Goal: Task Accomplishment & Management: Use online tool/utility

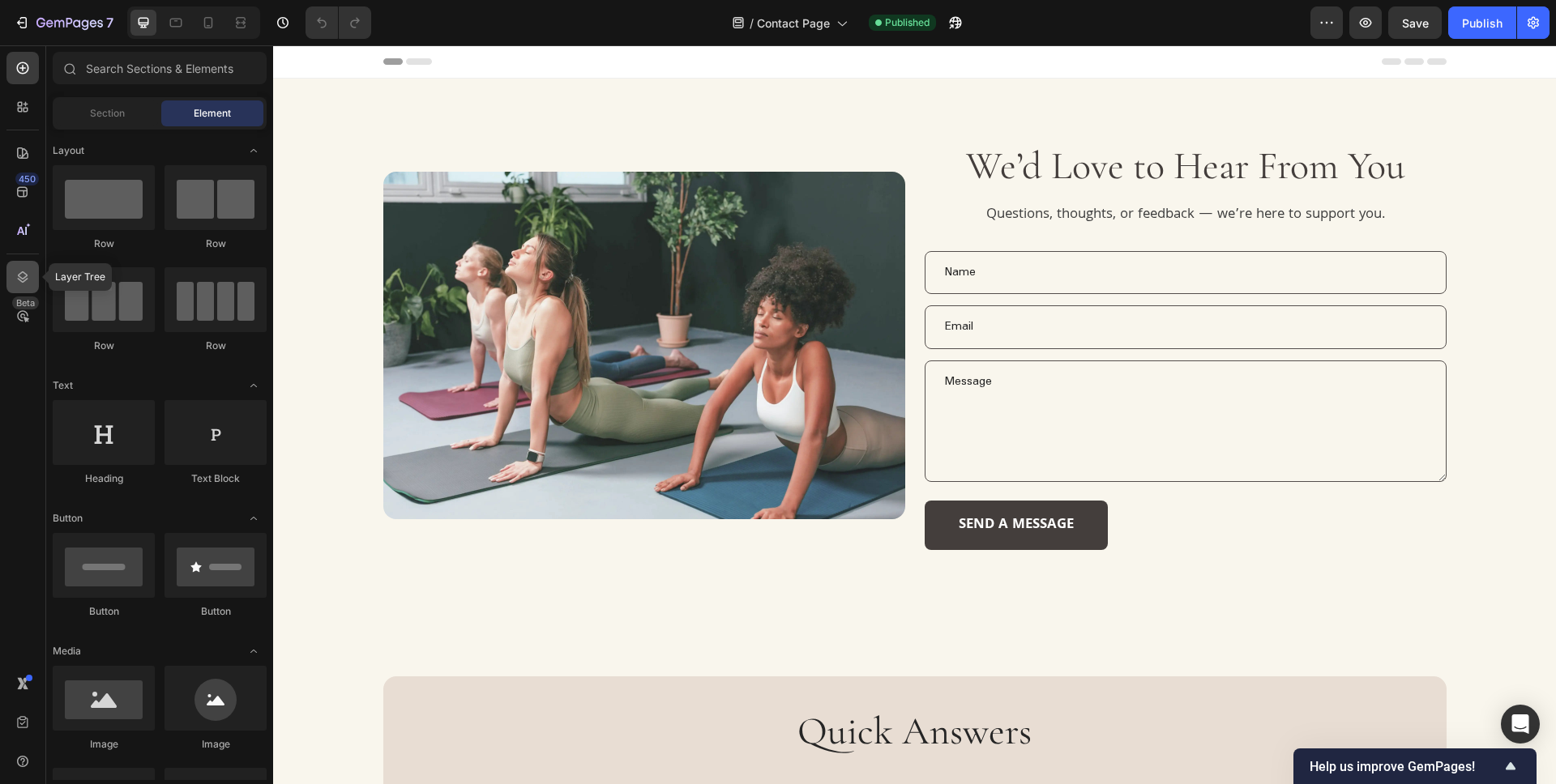
click at [22, 277] on icon at bounding box center [22, 277] width 17 height 16
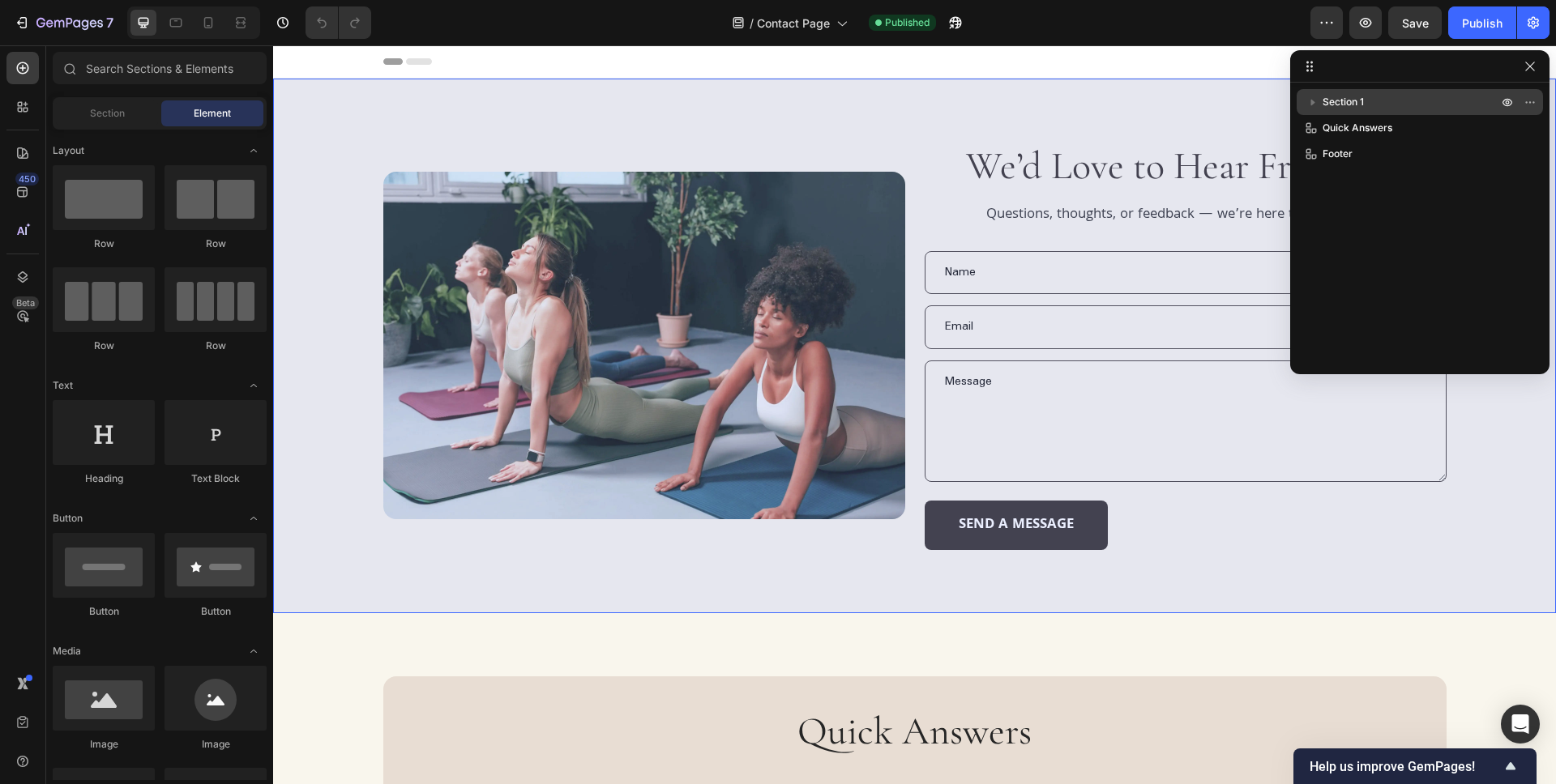
click at [1401, 101] on p "Section 1" at bounding box center [1411, 102] width 179 height 16
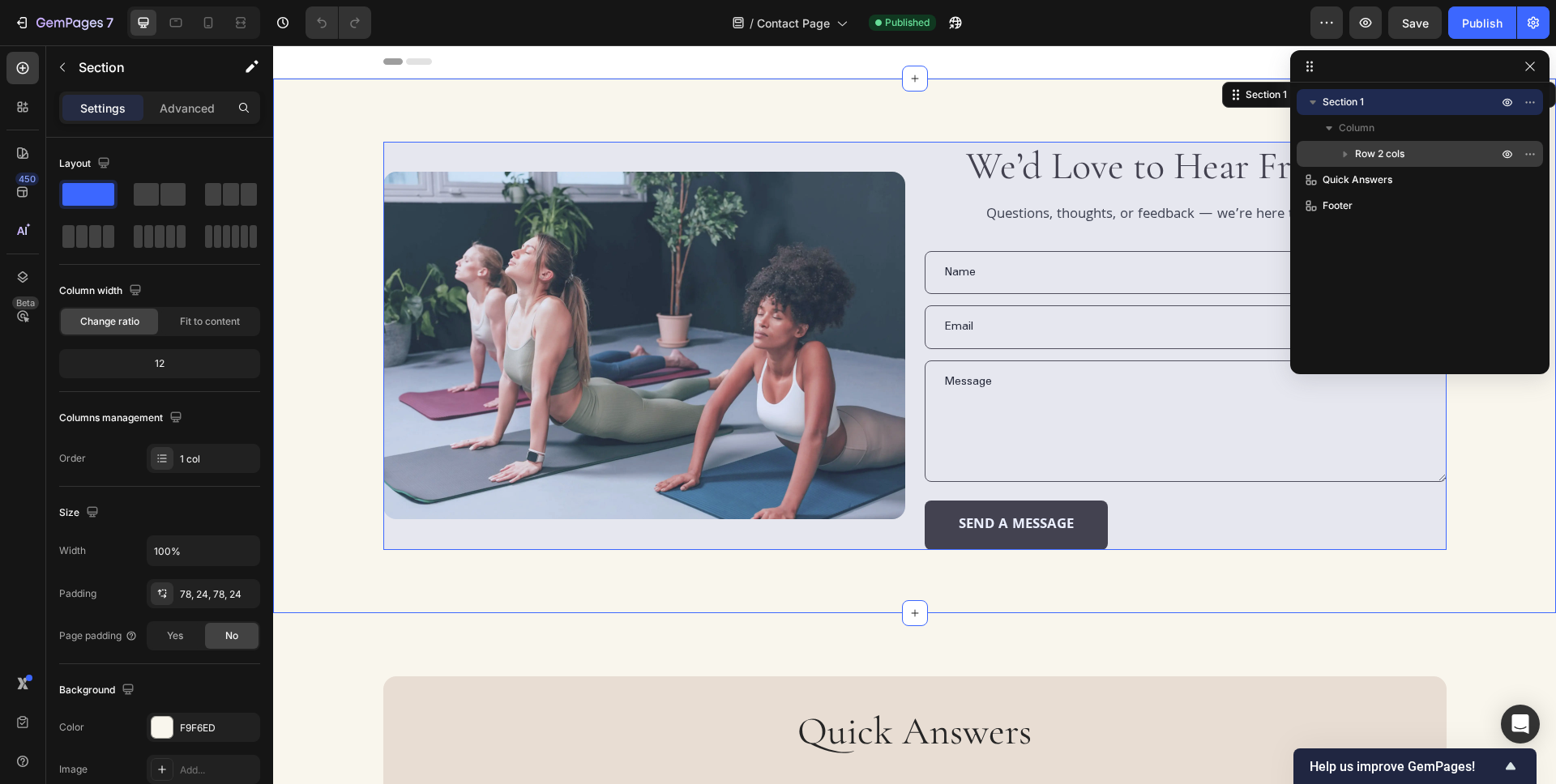
click at [1420, 157] on p "Row 2 cols" at bounding box center [1428, 153] width 146 height 16
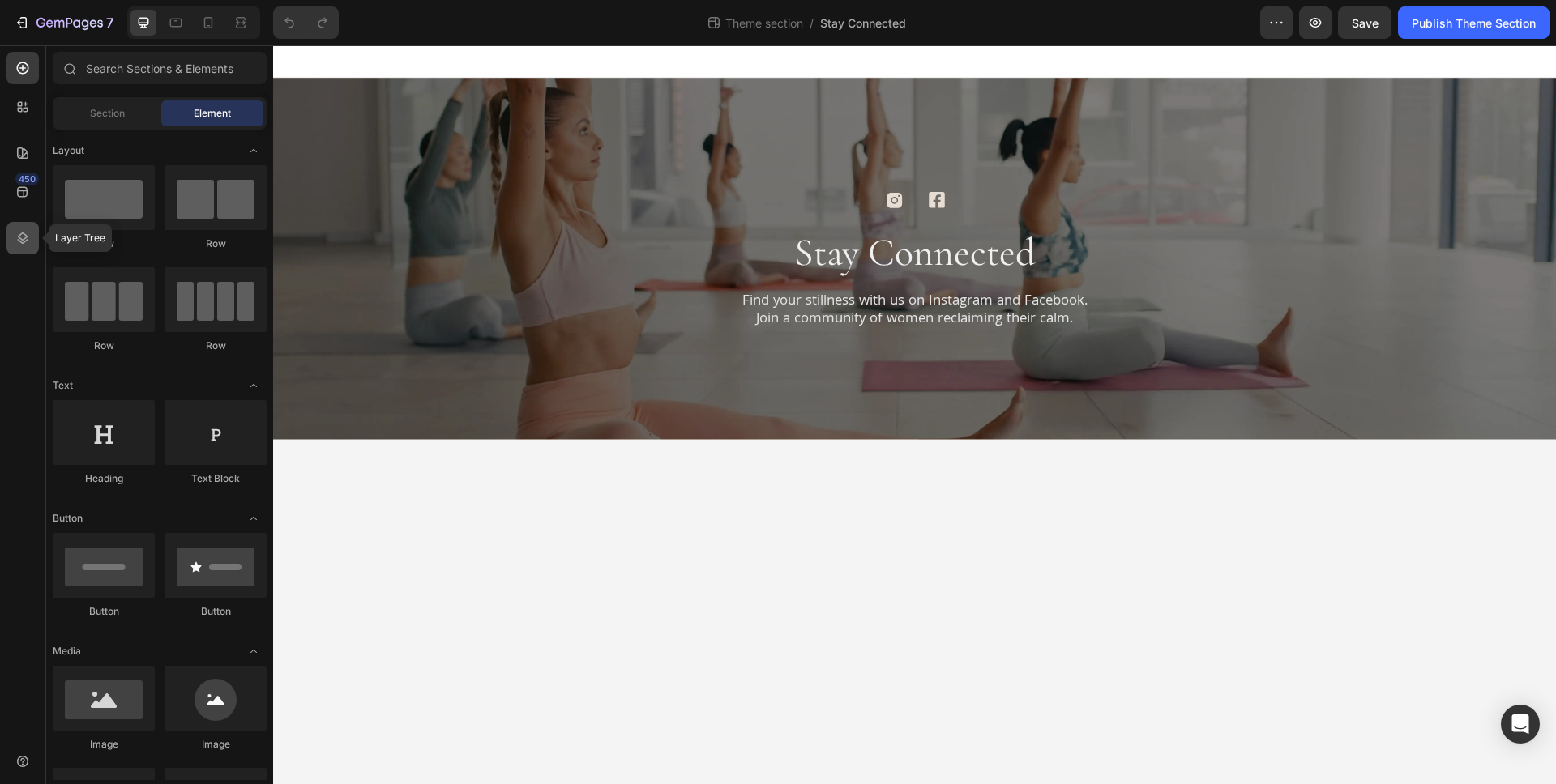
click at [23, 243] on icon at bounding box center [22, 239] width 11 height 12
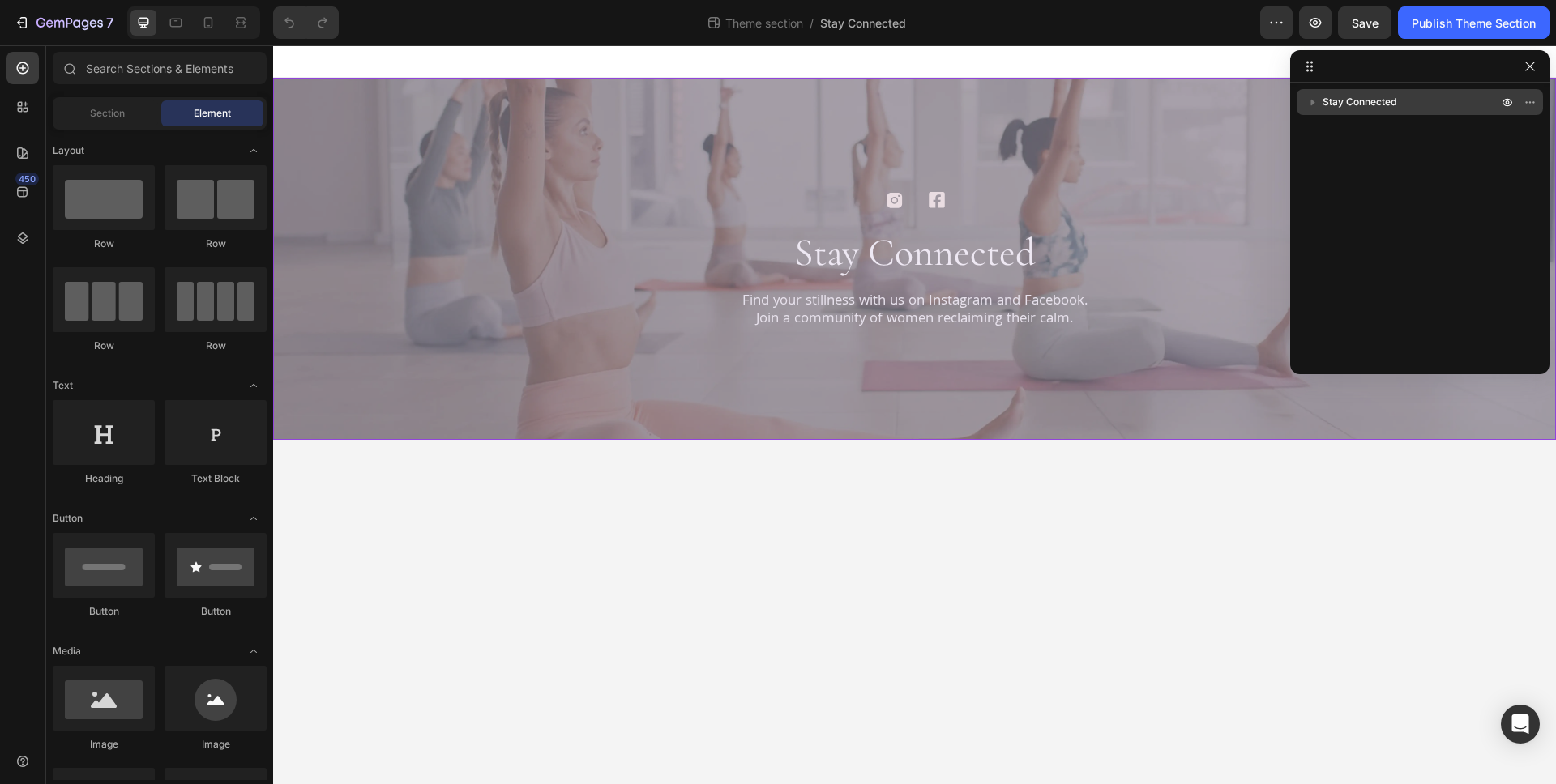
click at [1400, 105] on p "Stay Connected" at bounding box center [1411, 102] width 179 height 16
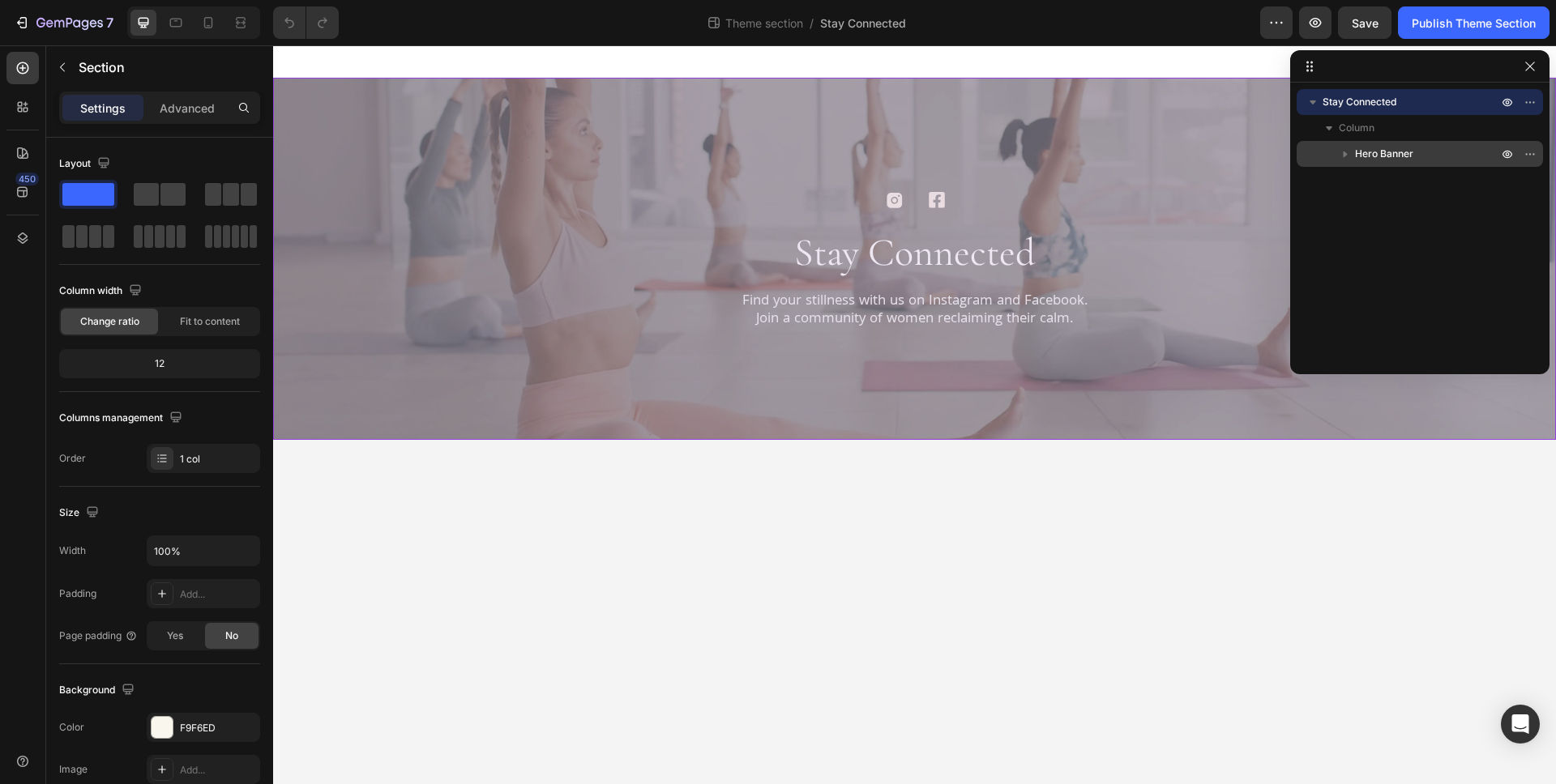
click at [1427, 149] on p "Hero Banner" at bounding box center [1428, 153] width 146 height 16
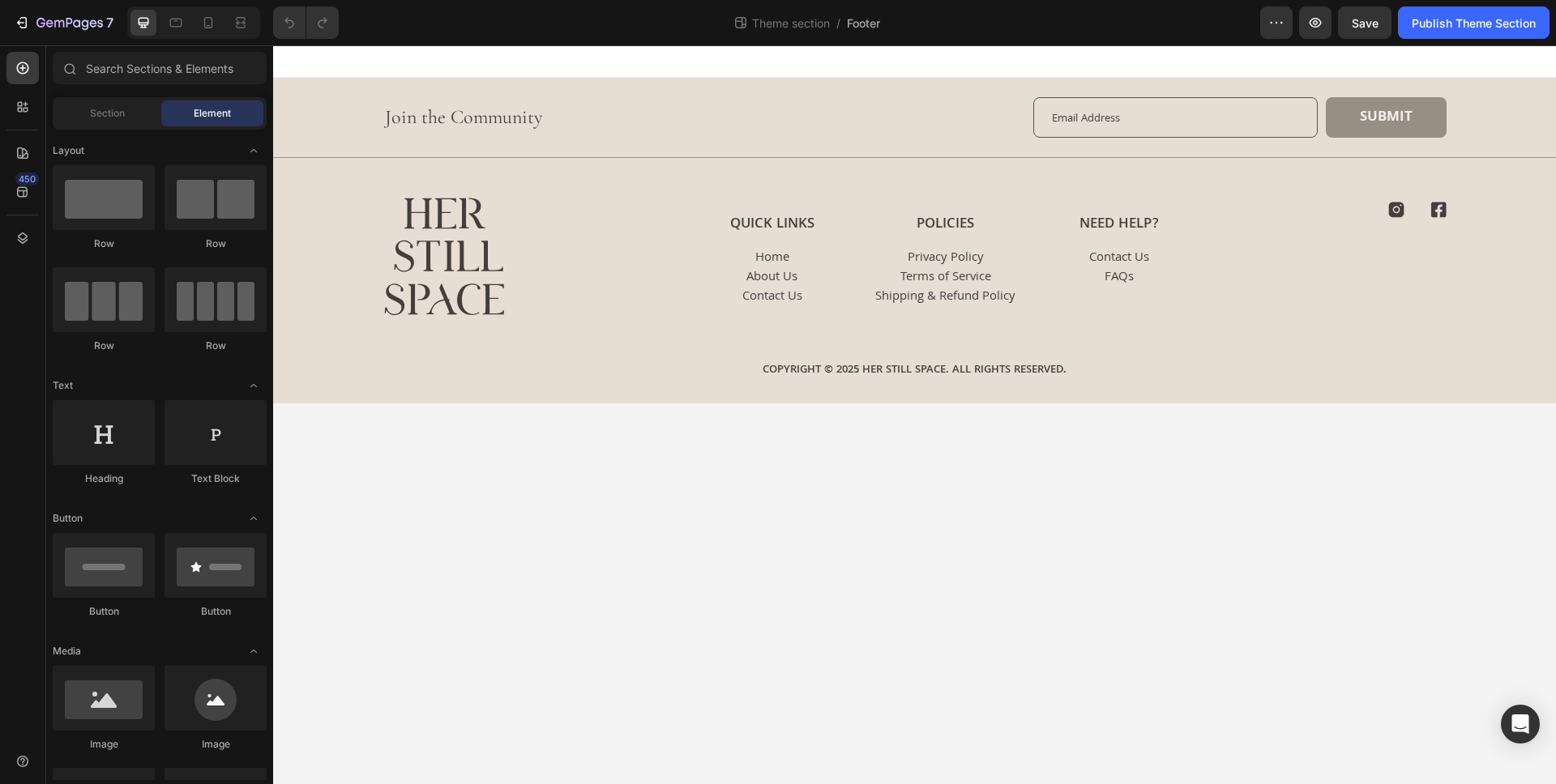
click at [22, 254] on div "450" at bounding box center [22, 398] width 32 height 694
click at [23, 237] on icon at bounding box center [22, 238] width 17 height 16
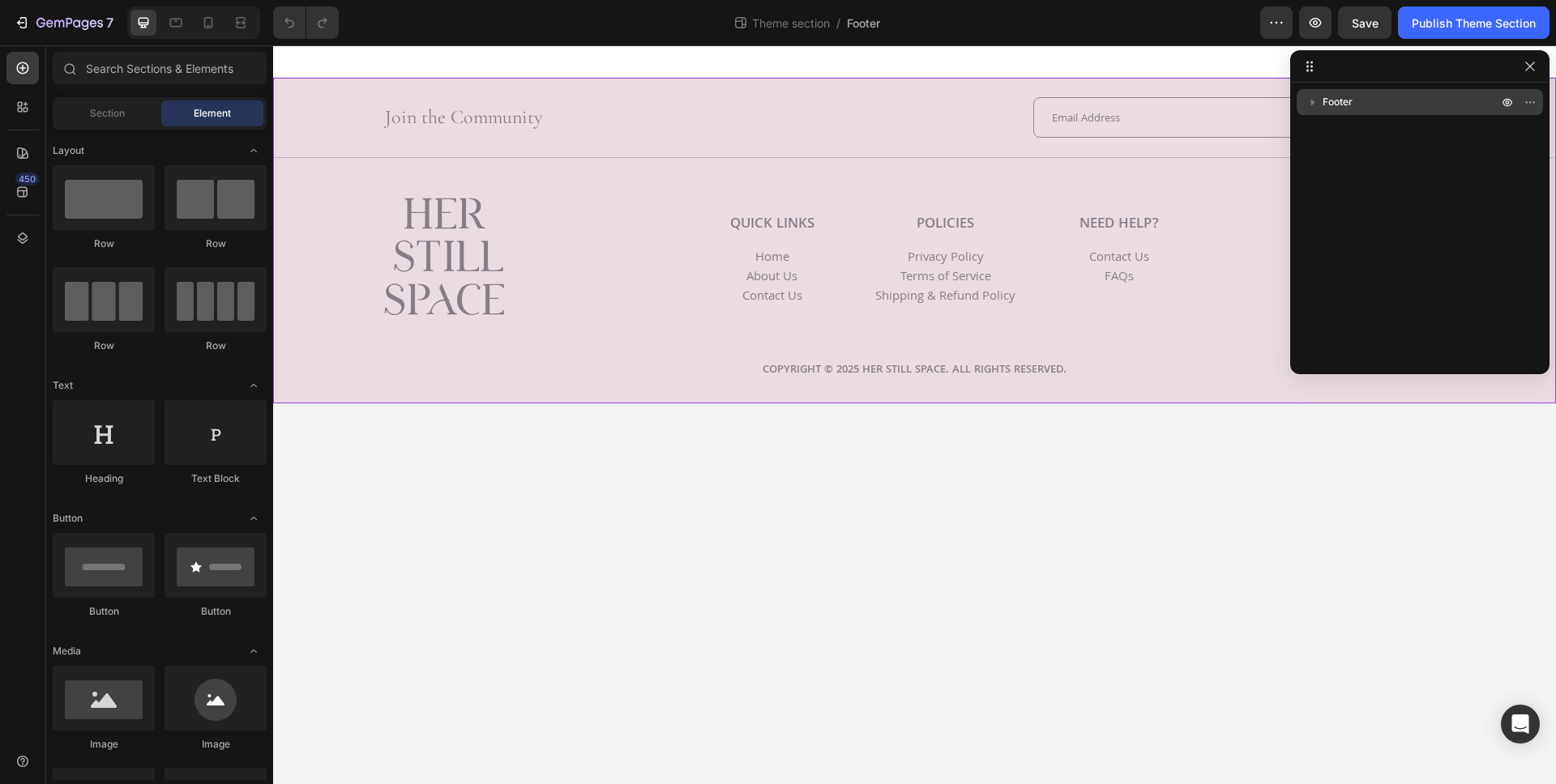
click at [1387, 101] on p "Footer" at bounding box center [1411, 102] width 179 height 16
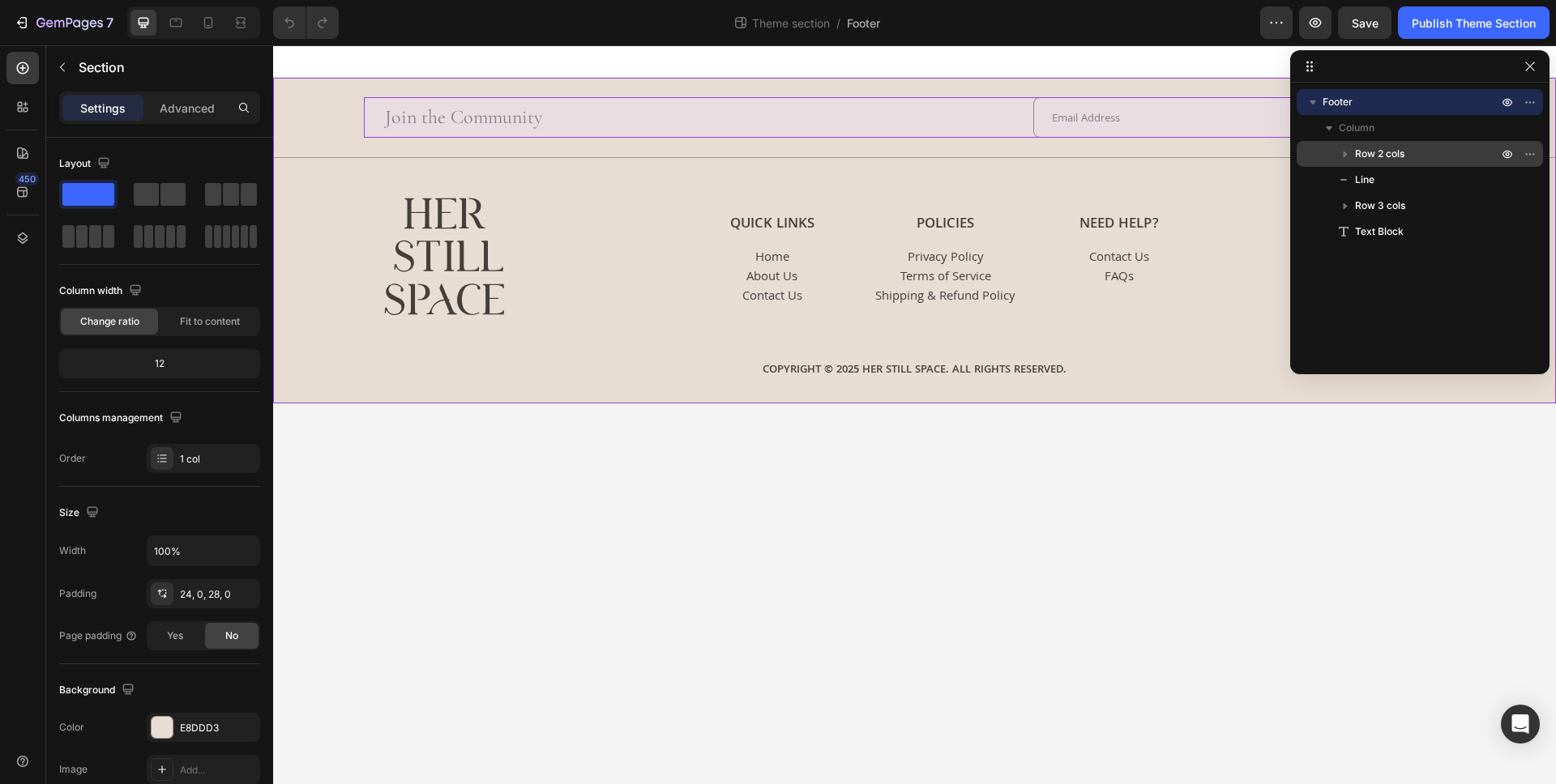
click at [1423, 153] on p "Row 2 cols" at bounding box center [1428, 153] width 146 height 16
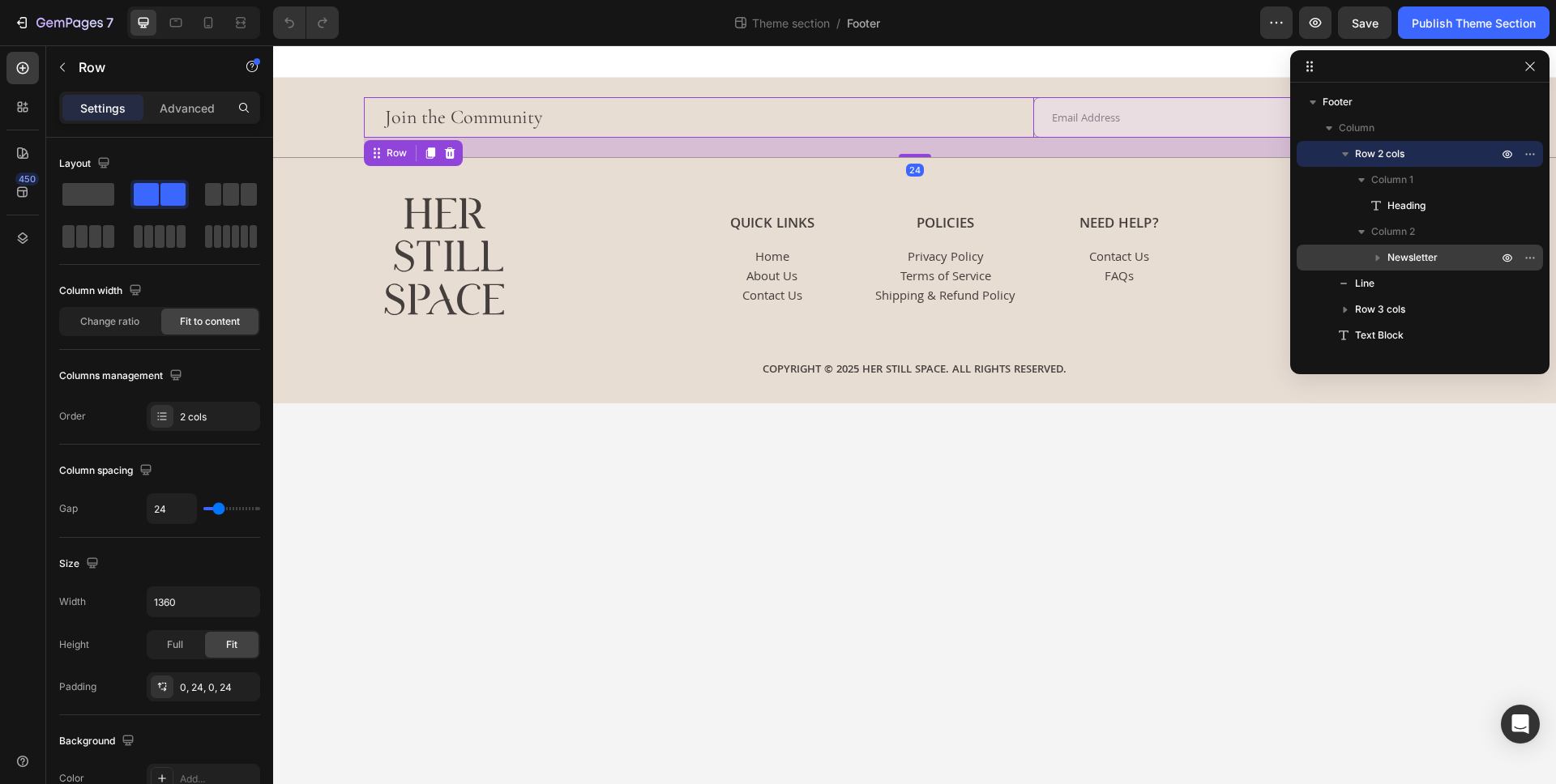
click at [1450, 257] on p "Newsletter" at bounding box center [1443, 257] width 114 height 16
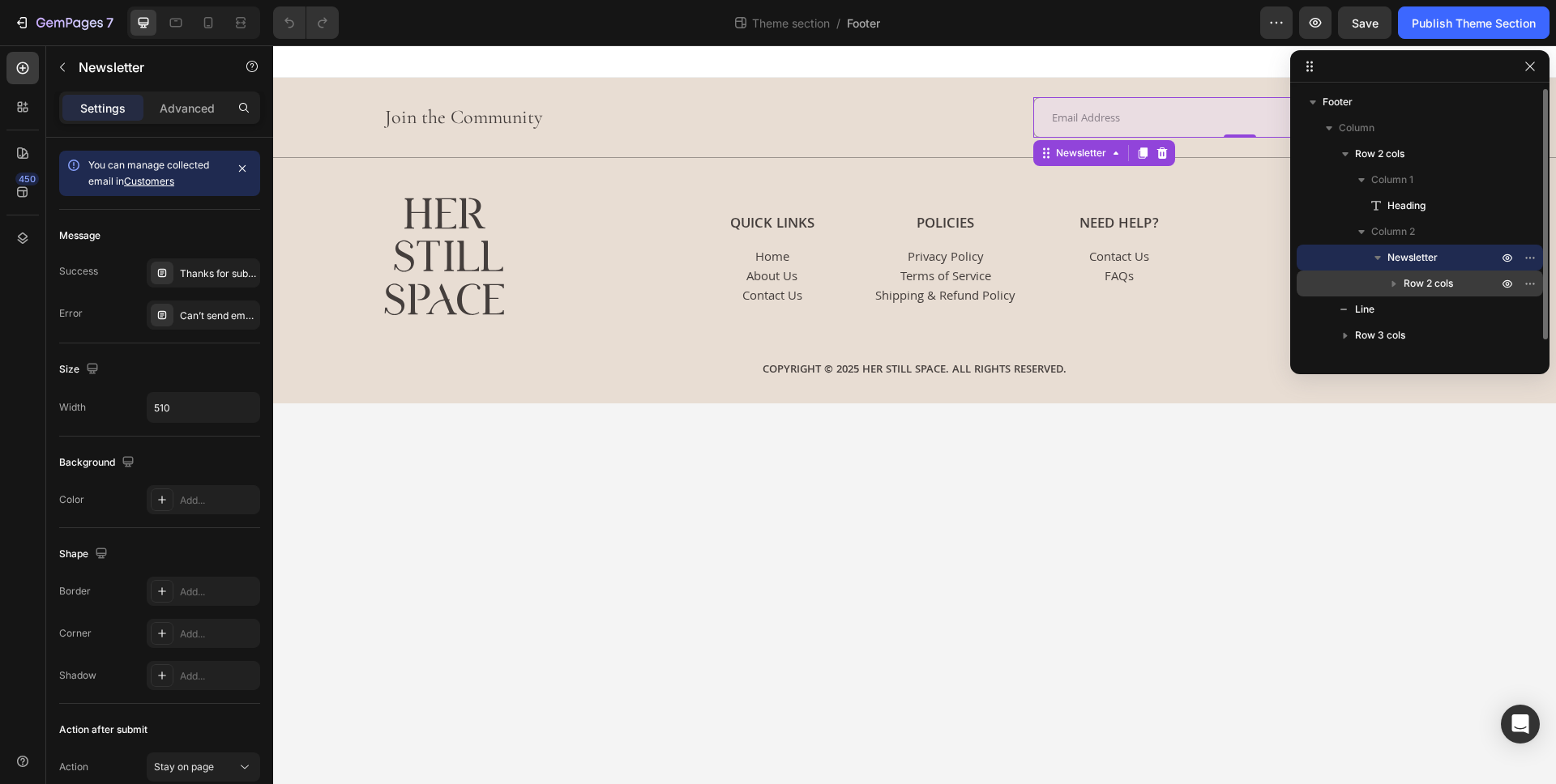
click at [1459, 287] on p "Row 2 cols" at bounding box center [1452, 283] width 97 height 16
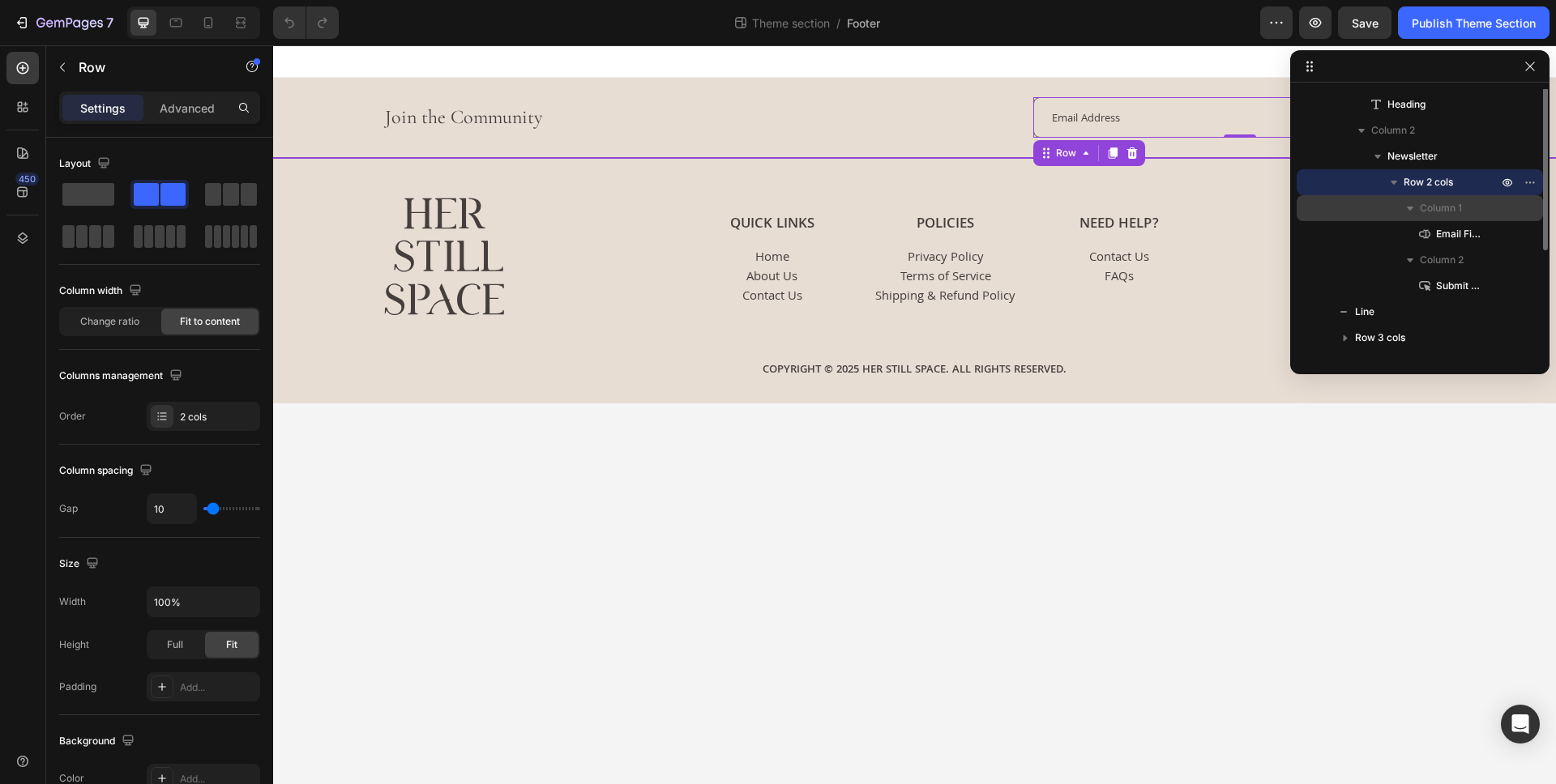
scroll to position [121, 0]
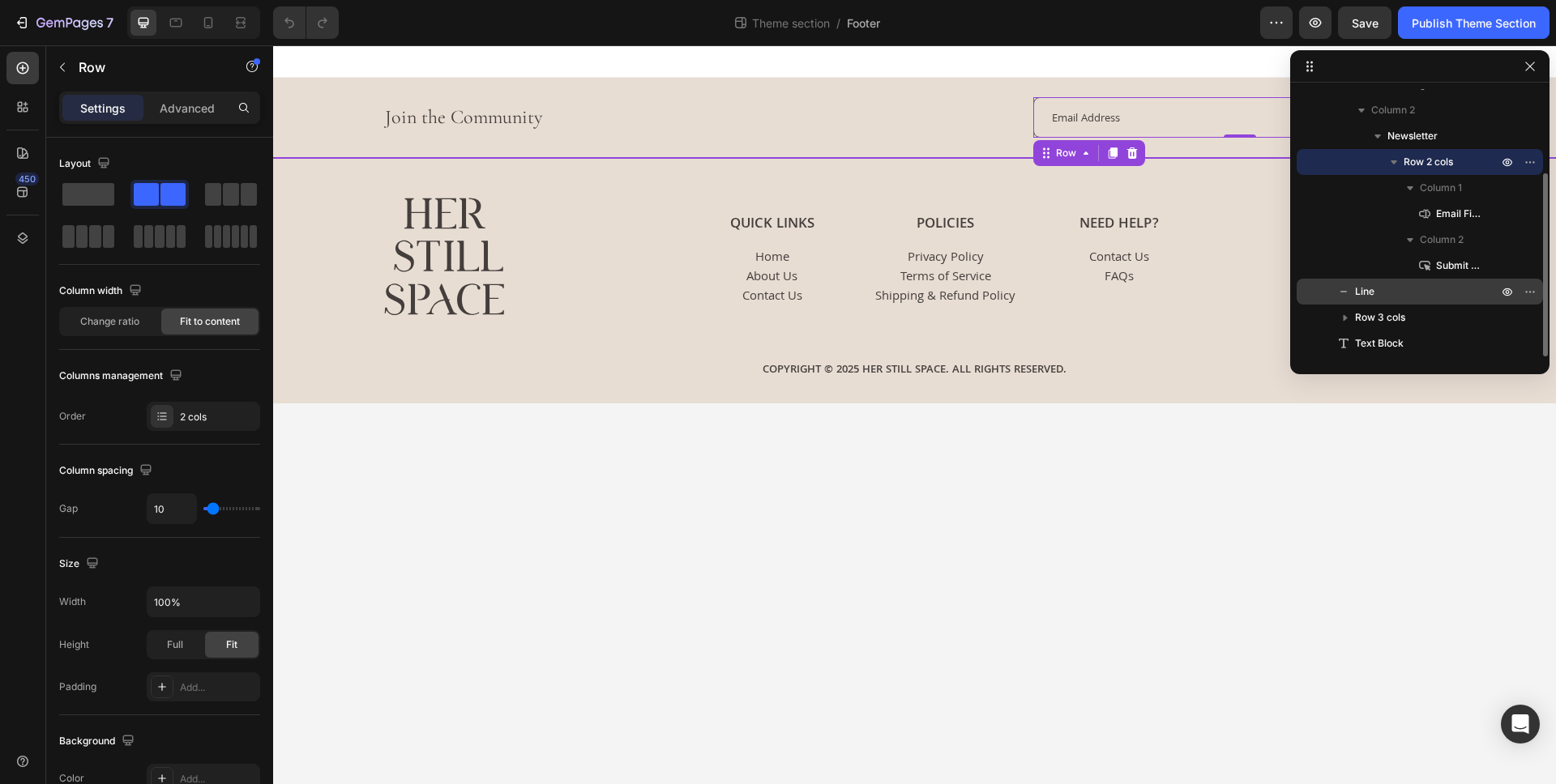
click at [1457, 292] on p "Line" at bounding box center [1408, 291] width 146 height 16
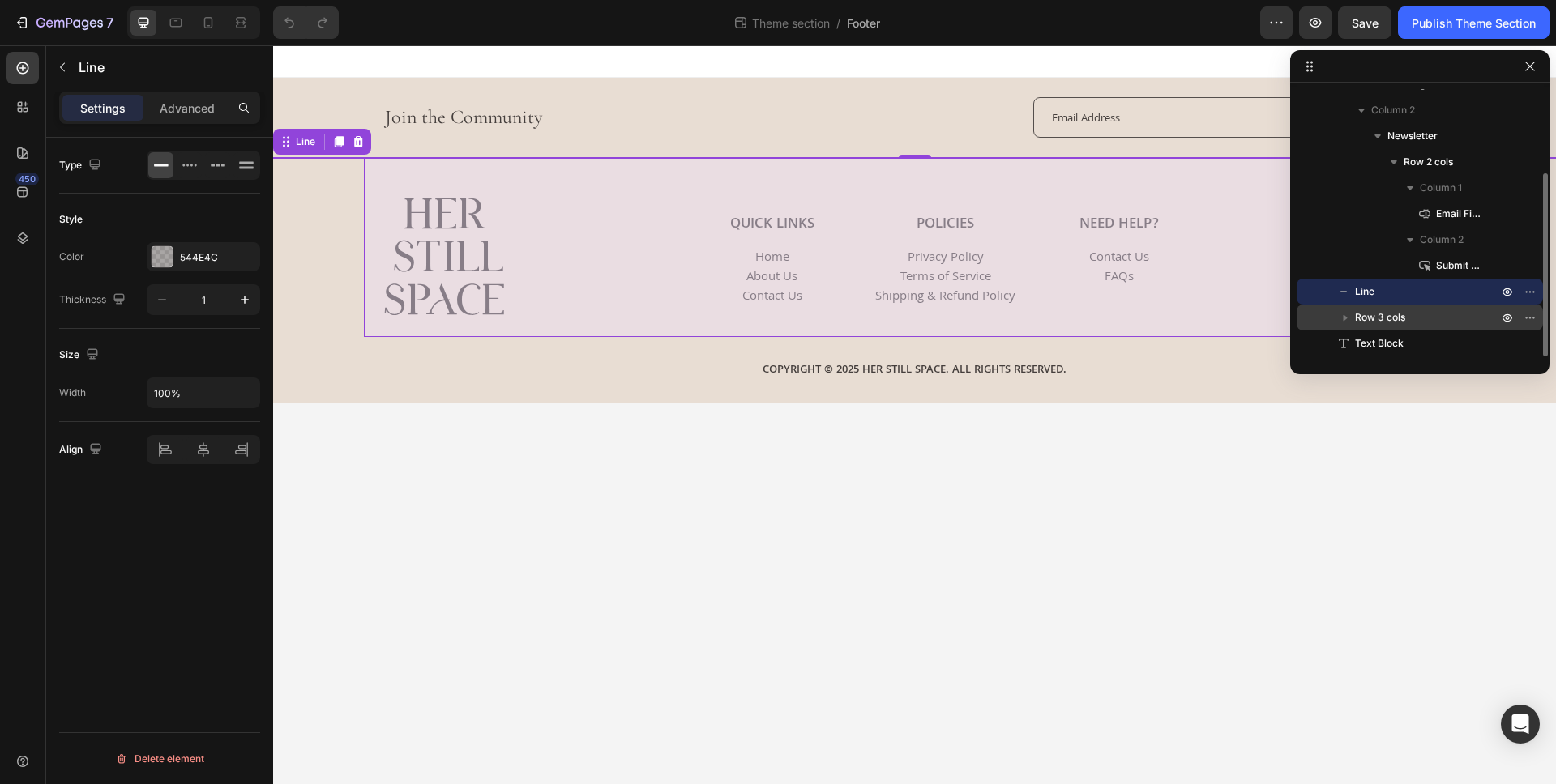
click at [1449, 311] on p "Row 3 cols" at bounding box center [1428, 317] width 146 height 16
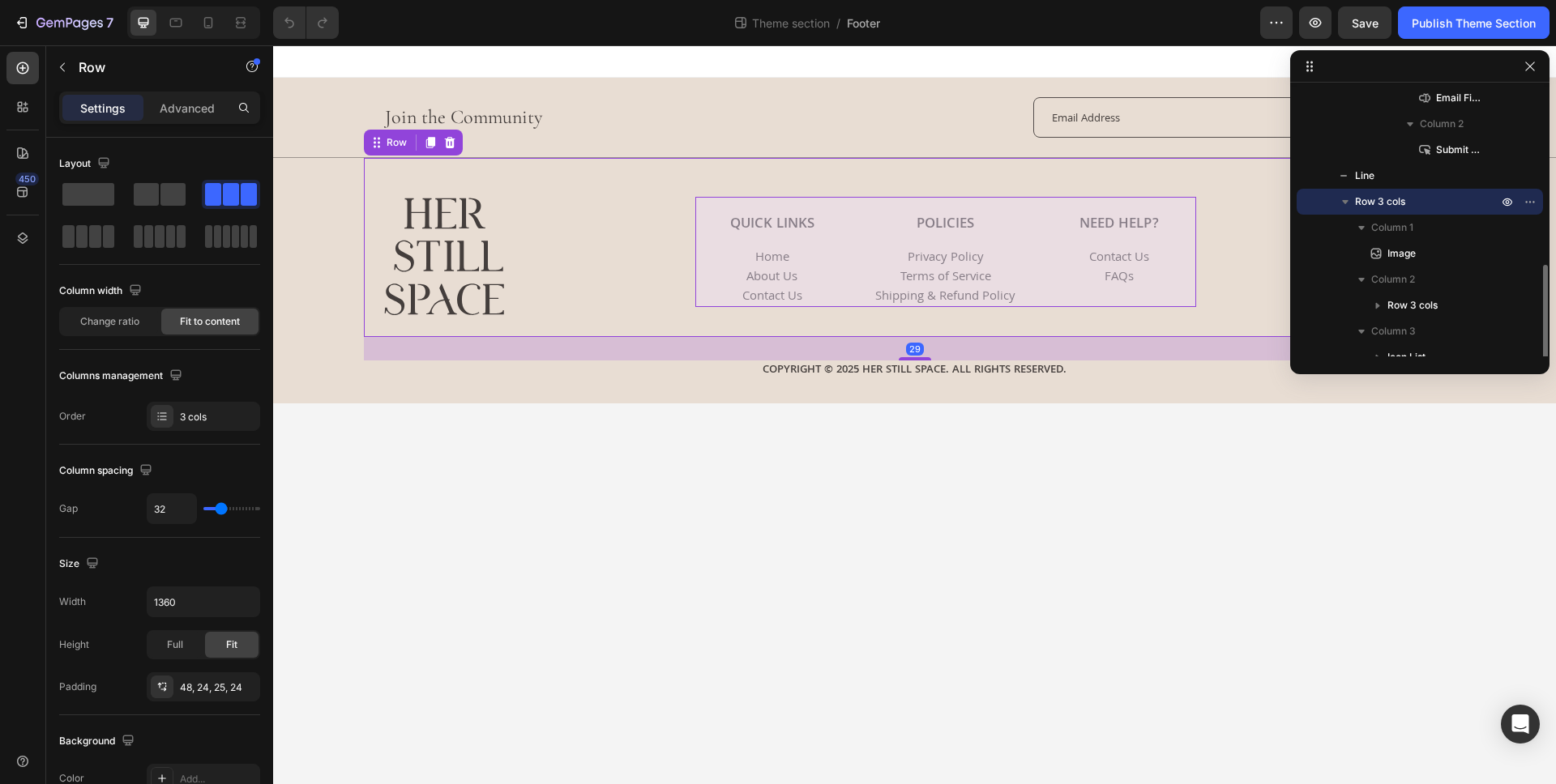
scroll to position [277, 0]
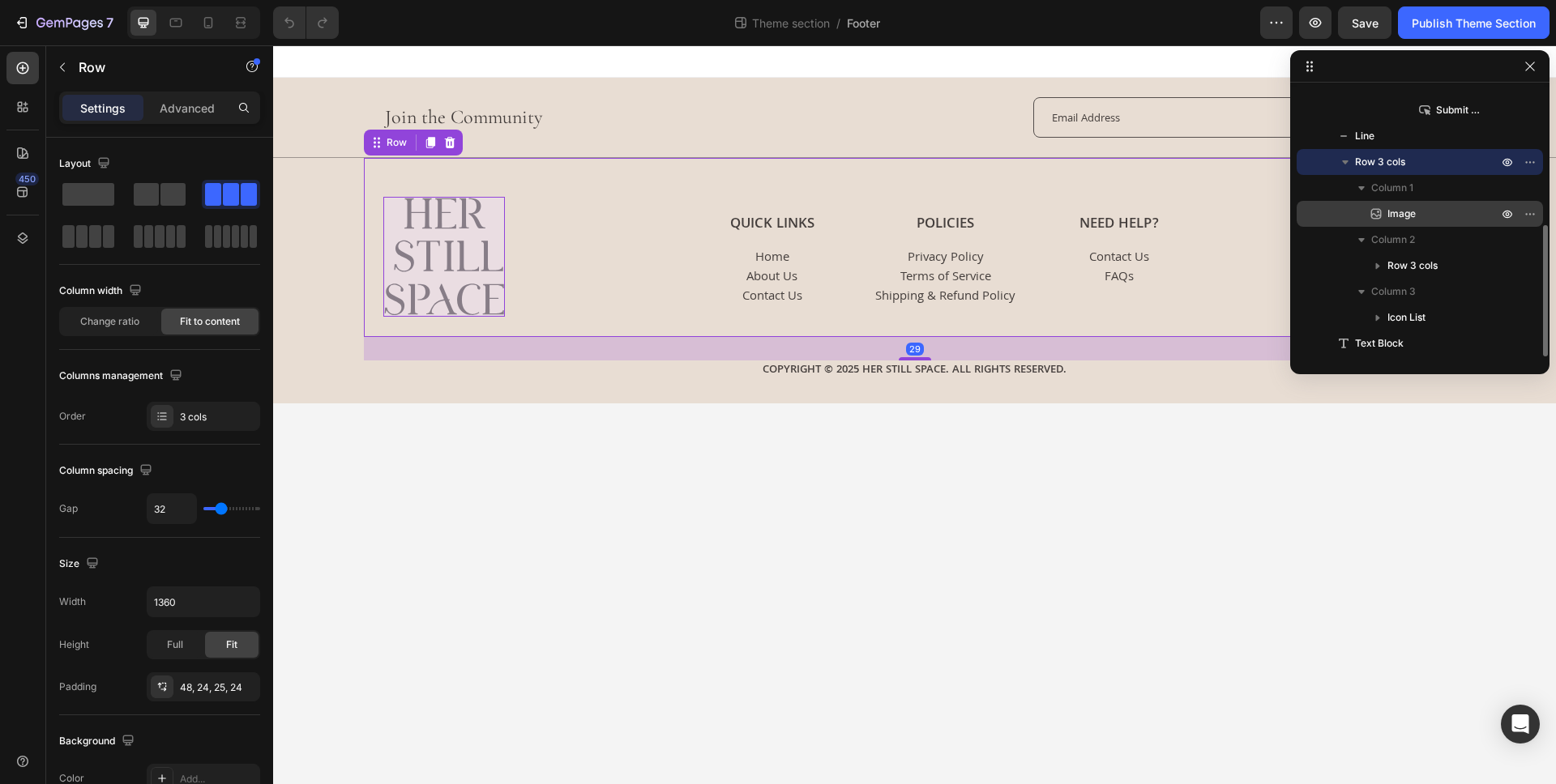
click at [1439, 212] on p "Image" at bounding box center [1424, 213] width 114 height 16
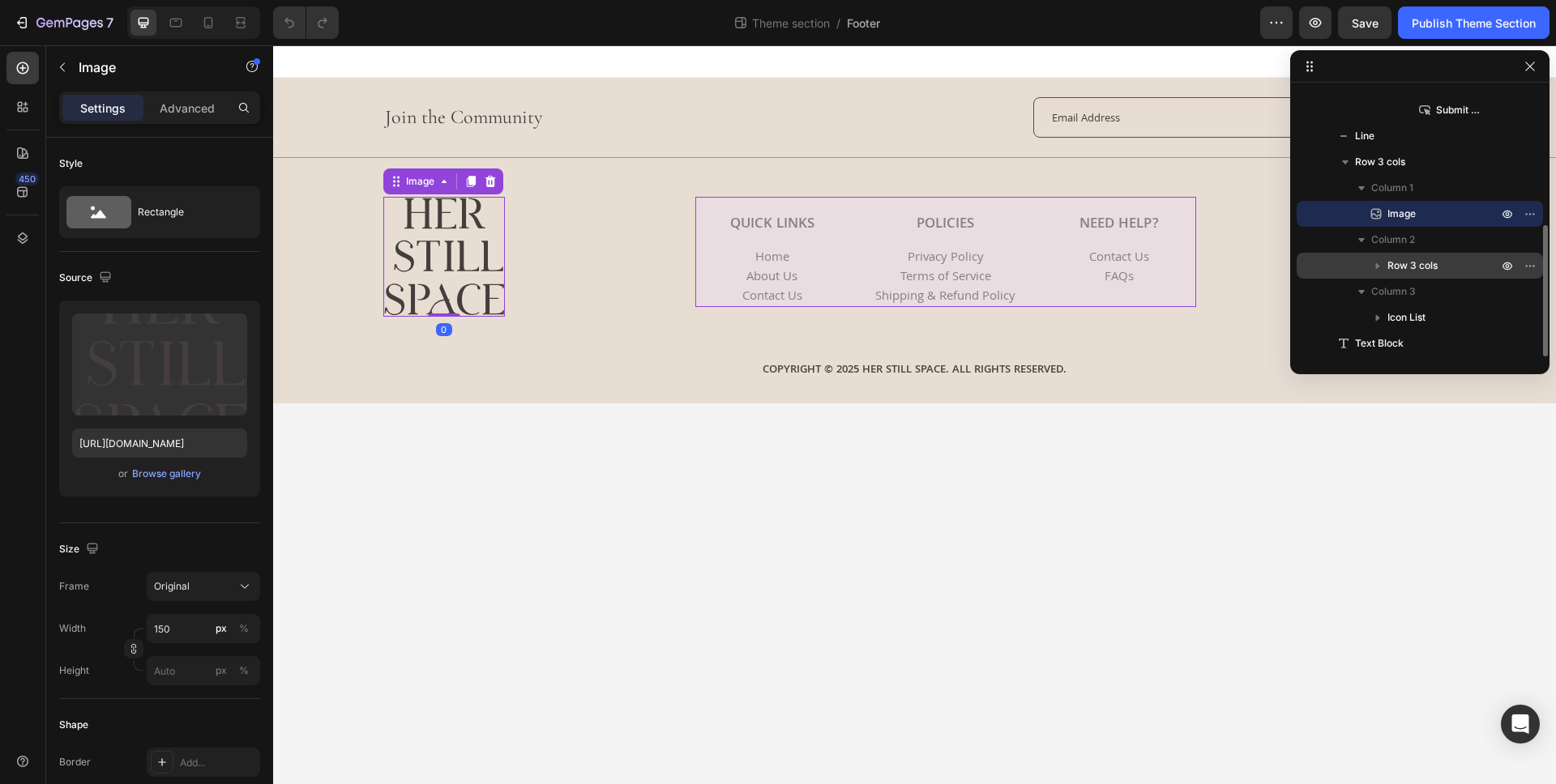
click at [1443, 262] on p "Row 3 cols" at bounding box center [1443, 265] width 114 height 16
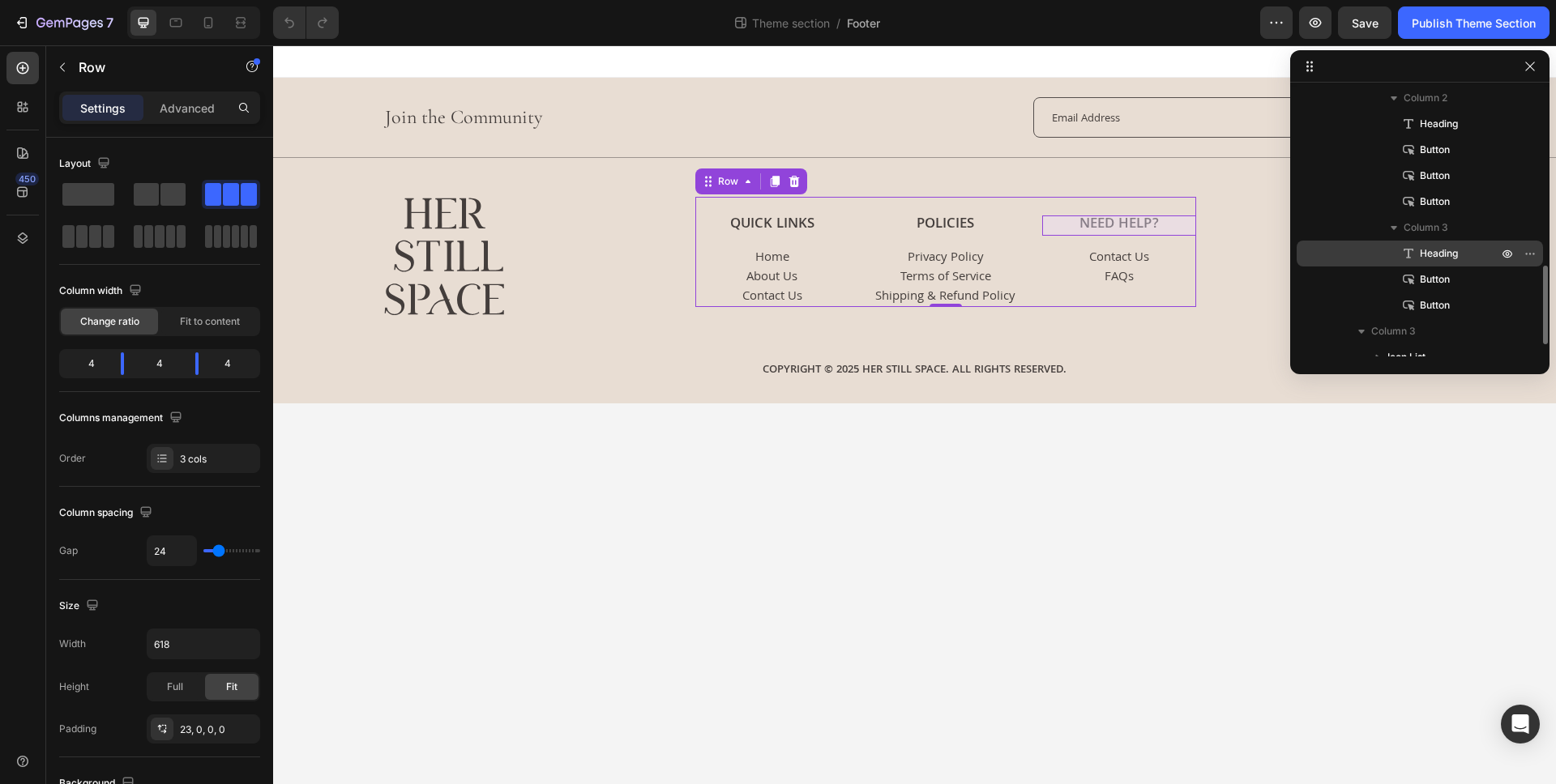
scroll to position [639, 0]
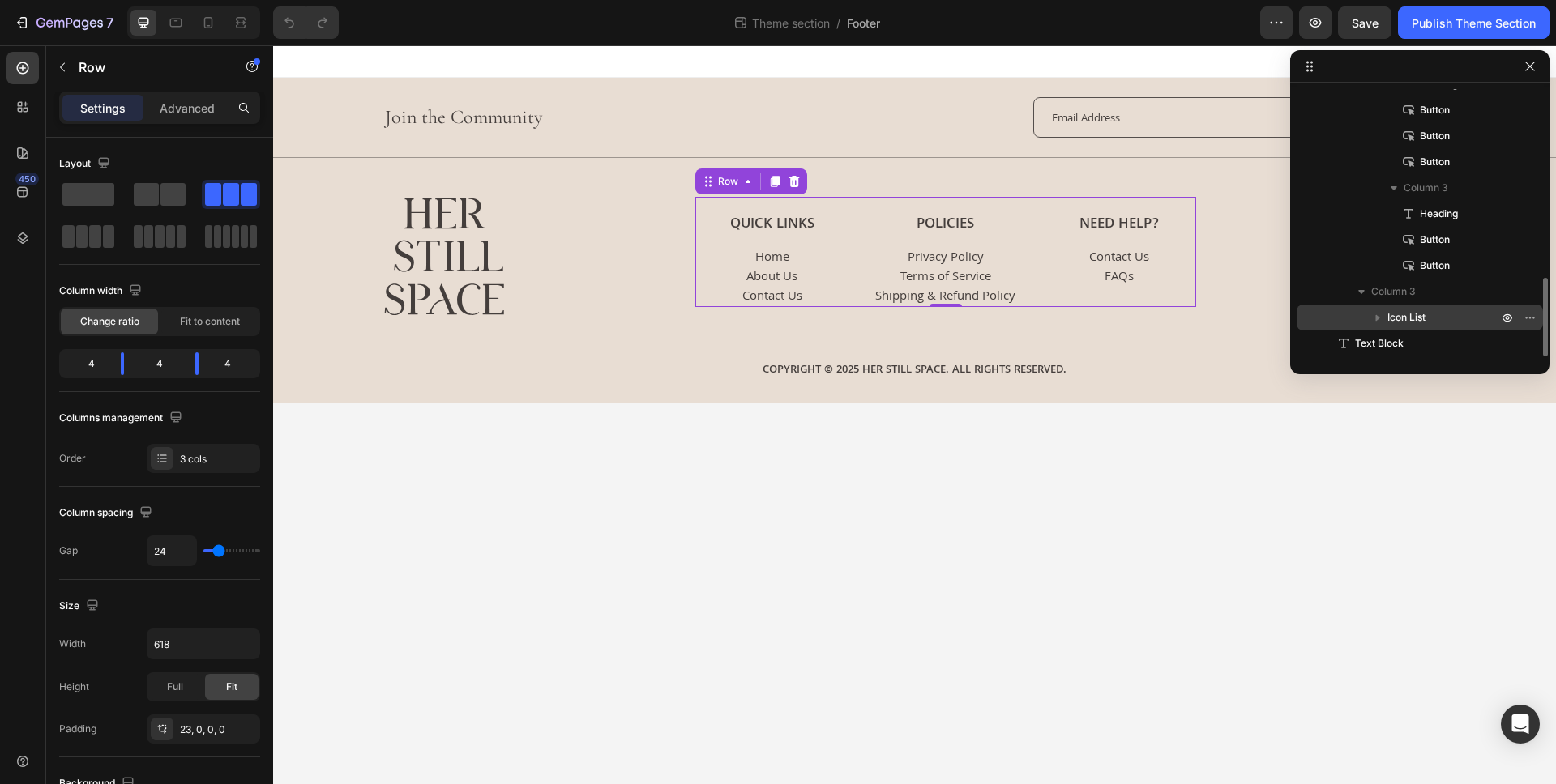
click at [1451, 317] on p "Icon List" at bounding box center [1443, 317] width 114 height 16
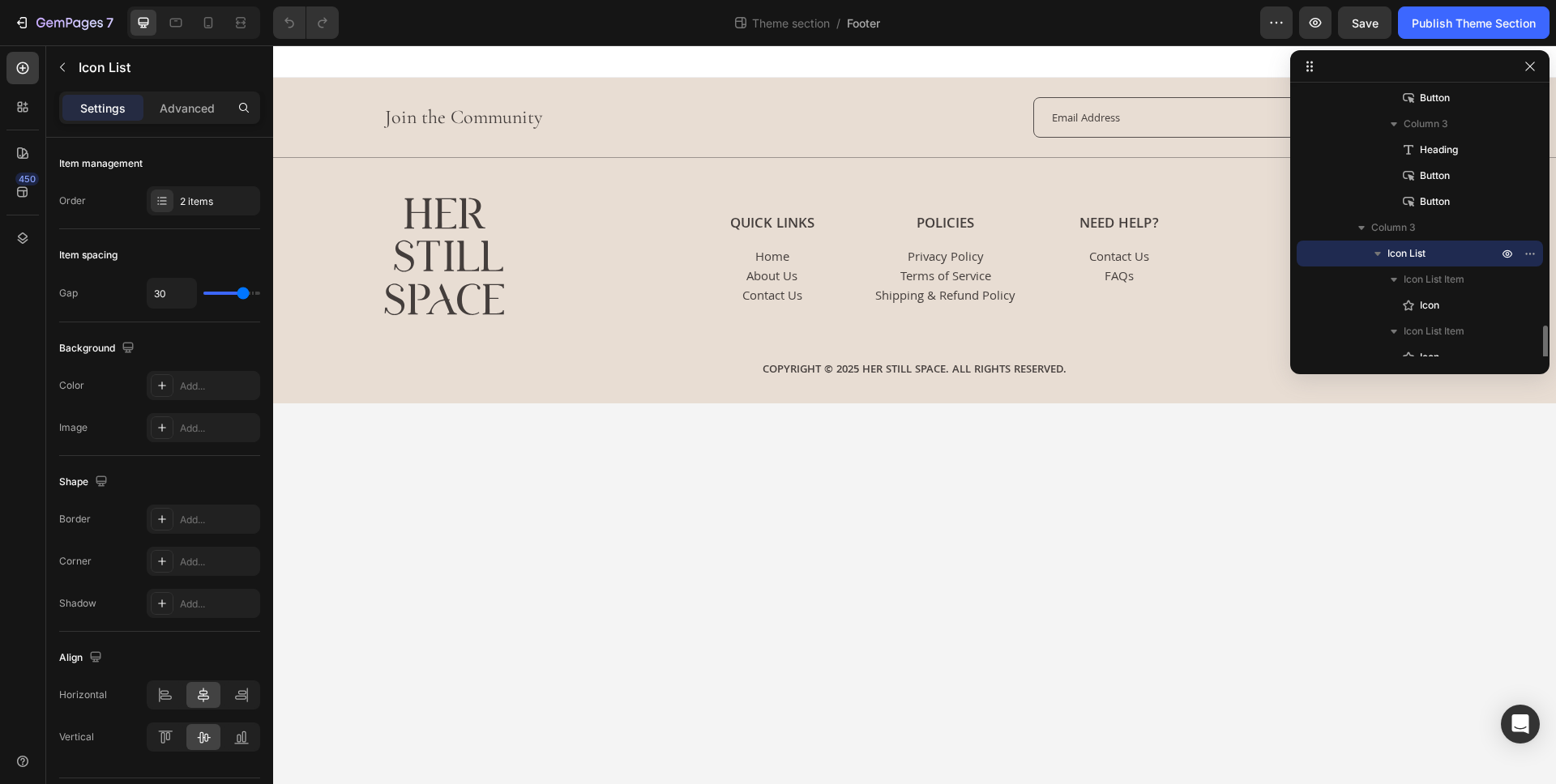
scroll to position [743, 0]
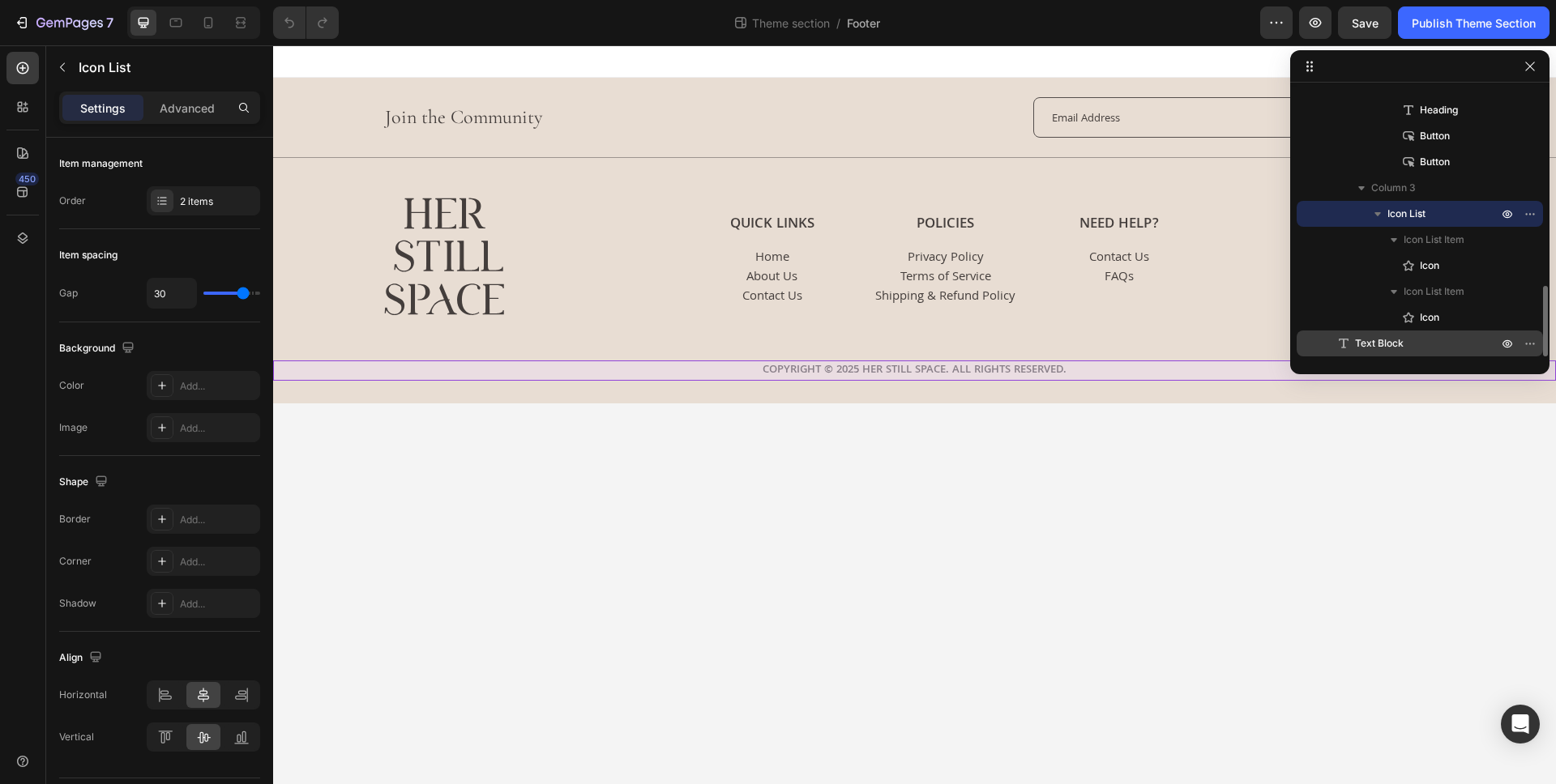
click at [1404, 352] on div "Text Block" at bounding box center [1419, 343] width 233 height 26
